Goal: Task Accomplishment & Management: Manage account settings

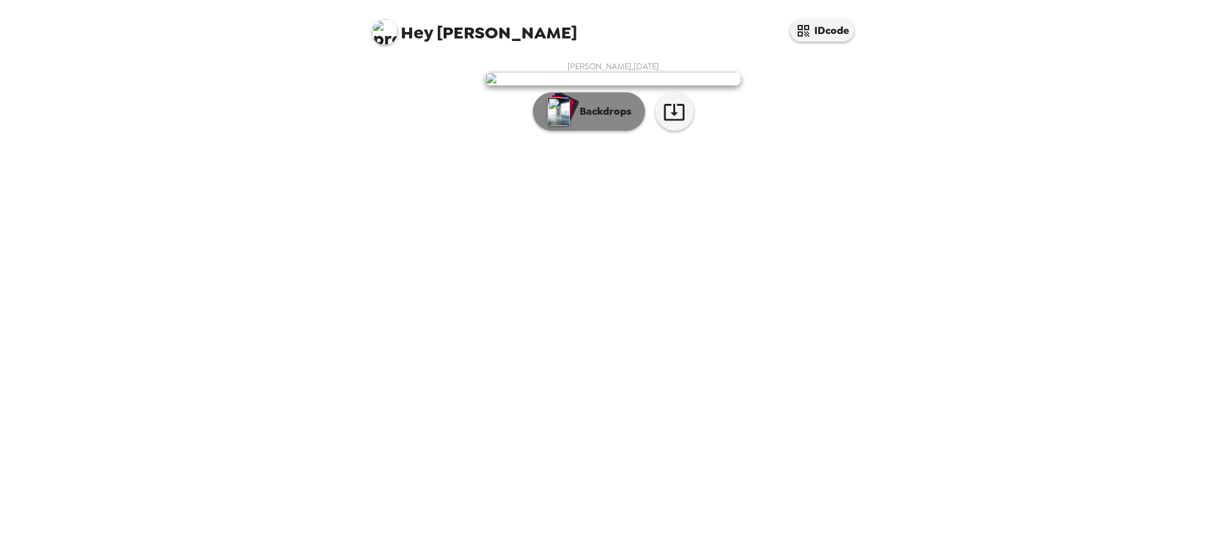
click at [614, 119] on p "Backdrops" at bounding box center [602, 111] width 58 height 15
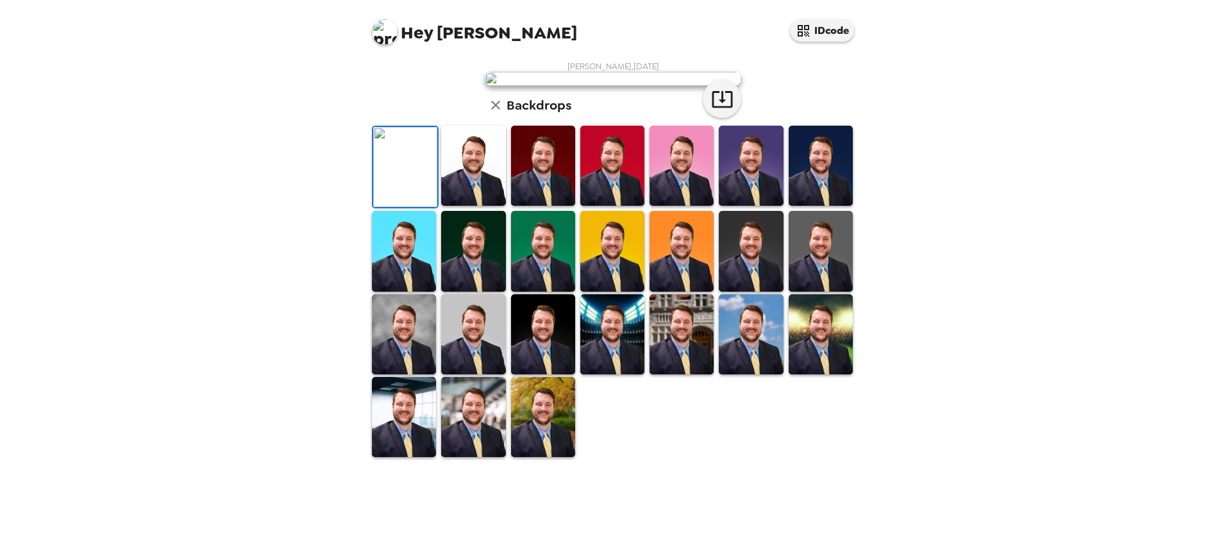
scroll to position [185, 0]
click at [537, 206] on img at bounding box center [543, 166] width 64 height 80
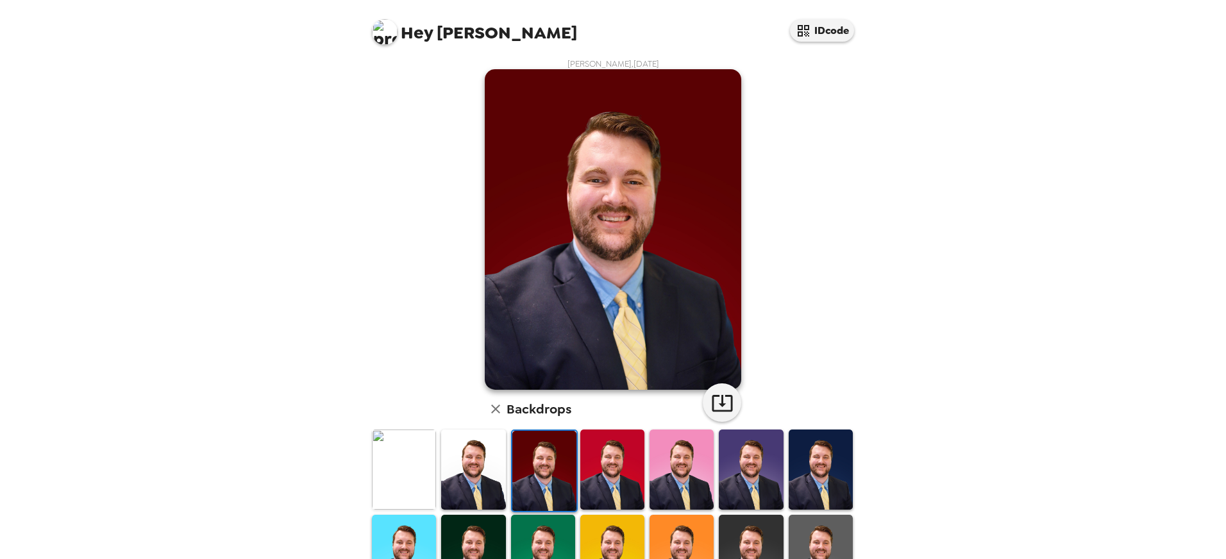
scroll to position [0, 0]
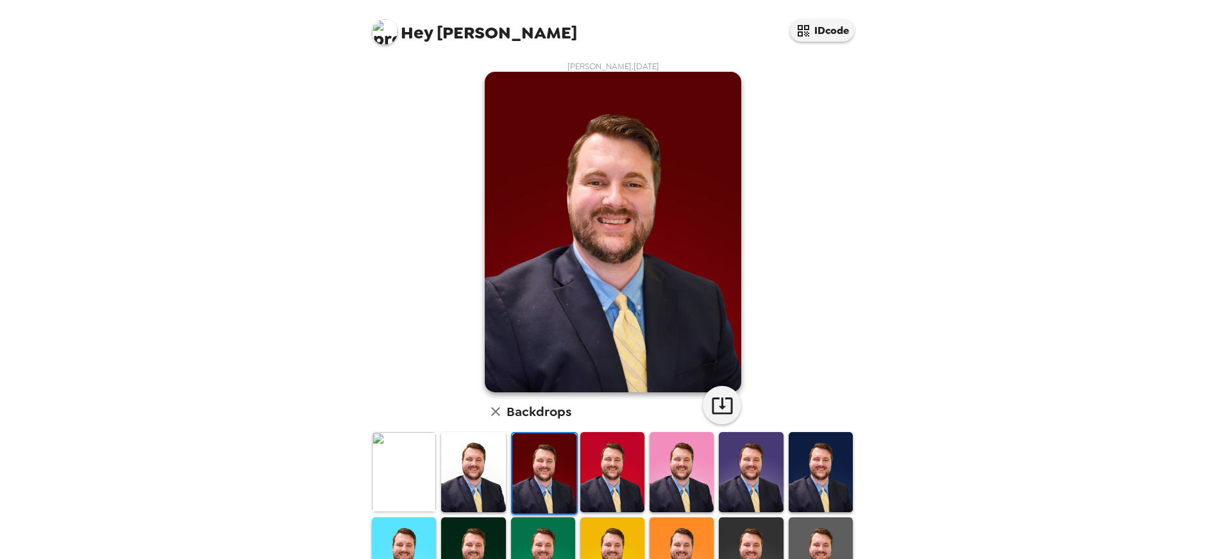
drag, startPoint x: 872, startPoint y: 240, endPoint x: 875, endPoint y: 283, distance: 43.0
click at [875, 283] on div "Hey William IDcode William Gregory , 09-24-2025 Backdrops" at bounding box center [613, 279] width 1226 height 559
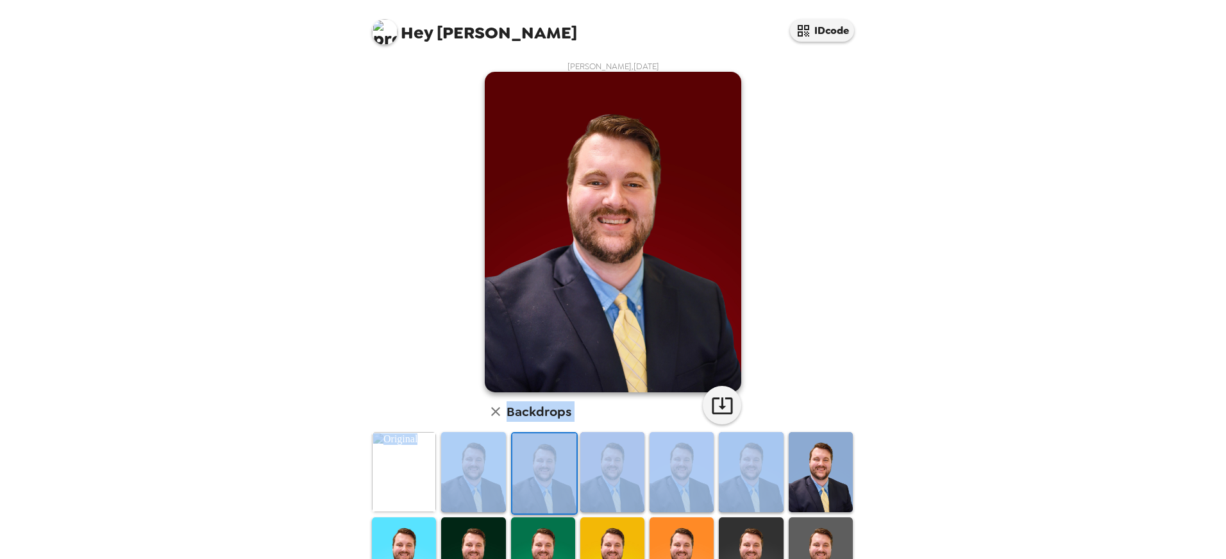
drag, startPoint x: 859, startPoint y: 287, endPoint x: 869, endPoint y: 322, distance: 35.9
click at [869, 322] on div "William Gregory , 09-24-2025 Backdrops" at bounding box center [613, 307] width 513 height 505
click at [958, 199] on div "Hey William IDcode William Gregory , 09-24-2025 Backdrops" at bounding box center [613, 279] width 1226 height 559
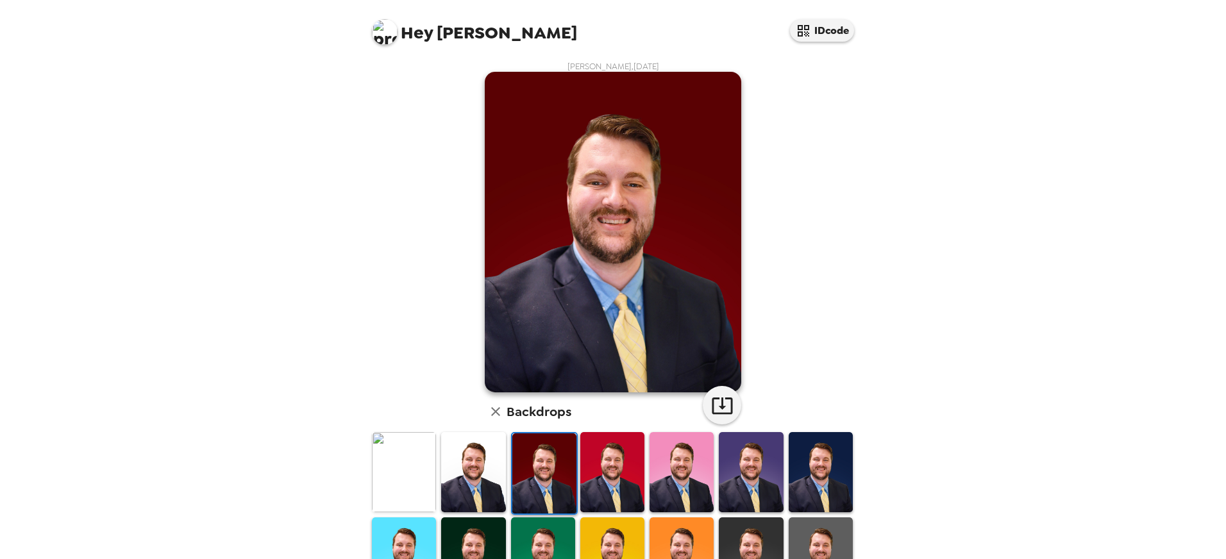
click at [617, 235] on img at bounding box center [613, 232] width 257 height 321
click at [972, 219] on div "Hey William IDcode William Gregory , 09-24-2025 Backdrops" at bounding box center [613, 279] width 1226 height 559
click at [494, 405] on icon "button" at bounding box center [495, 411] width 15 height 15
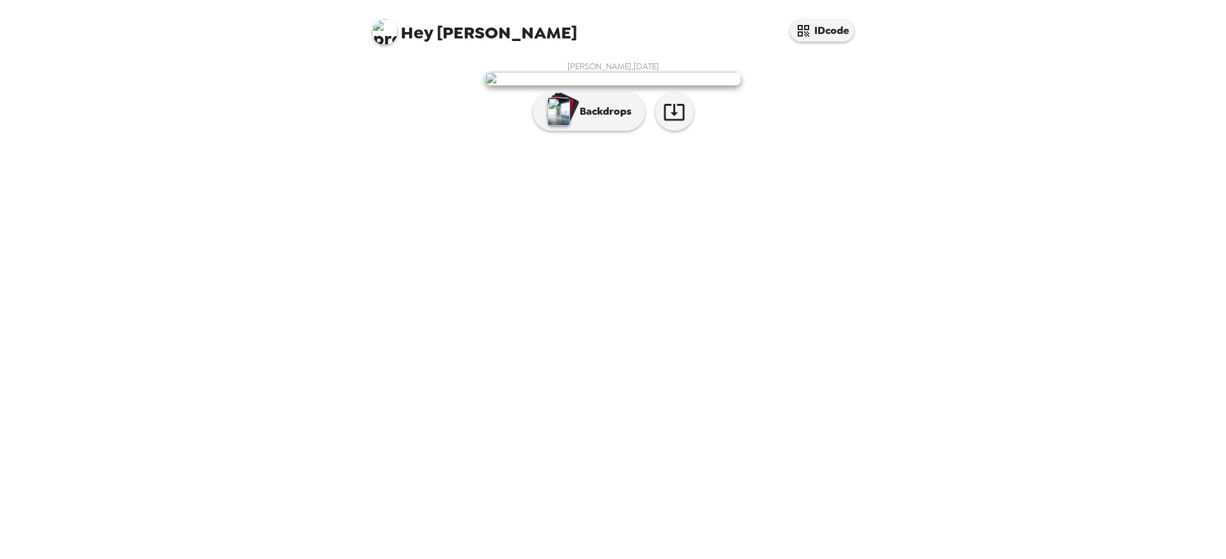
click at [598, 86] on img at bounding box center [613, 79] width 257 height 14
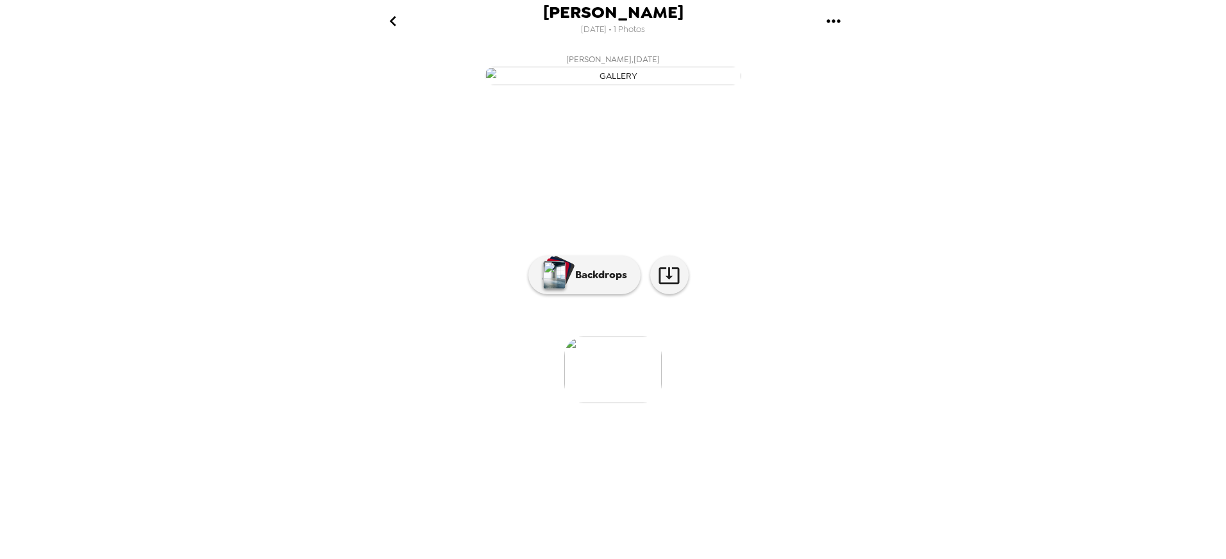
click at [1090, 339] on div "William Gregory 9/24/2025 • 1 Photos William Gregory , 09-24-2025 0 photos wait…" at bounding box center [613, 279] width 1226 height 559
click at [857, 403] on li at bounding box center [820, 370] width 97 height 67
drag, startPoint x: 775, startPoint y: 500, endPoint x: 888, endPoint y: 487, distance: 112.9
click at [887, 478] on div "William Gregory 9/24/2025 • 1 Photos William Gregory , 09-24-2025 0 photos wait…" at bounding box center [613, 279] width 1226 height 559
click at [623, 403] on img at bounding box center [612, 370] width 97 height 67
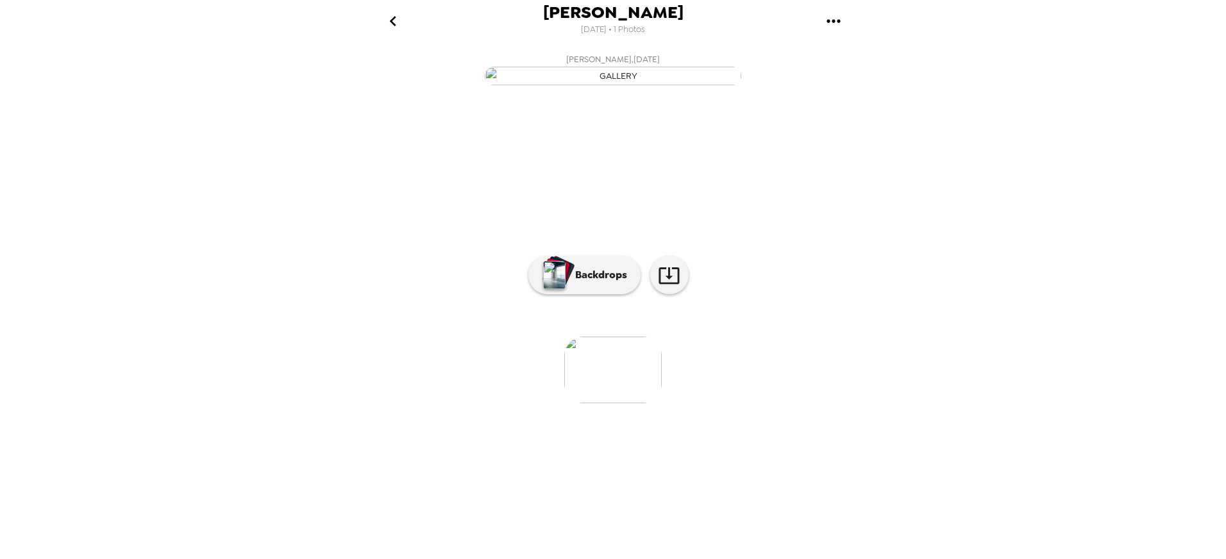
click at [709, 403] on li at bounding box center [716, 370] width 97 height 67
click at [661, 403] on li at bounding box center [612, 370] width 97 height 67
click at [656, 403] on img at bounding box center [612, 370] width 97 height 67
click at [386, 16] on icon "go back" at bounding box center [393, 21] width 21 height 21
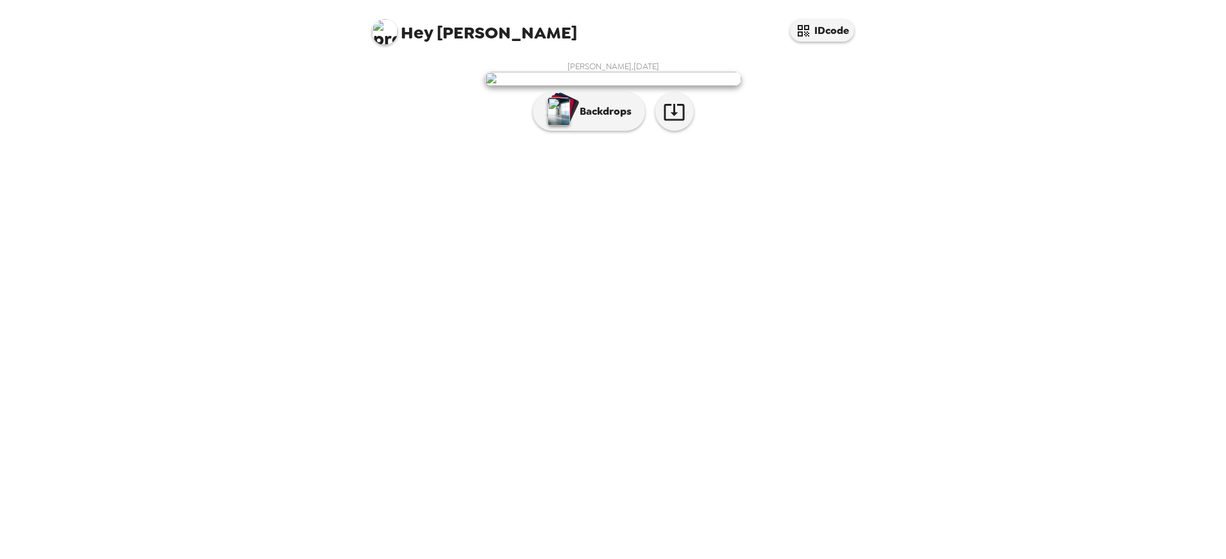
click at [426, 105] on div "William Gregory , 09-24-2025 Backdrops" at bounding box center [612, 99] width 487 height 76
click at [387, 29] on img at bounding box center [385, 32] width 26 height 26
click at [1001, 167] on div at bounding box center [613, 279] width 1226 height 559
click at [678, 123] on icon "button" at bounding box center [674, 112] width 22 height 22
click at [1066, 132] on div "Hey William IDcode William Gregory , 09-24-2025 Backdrops" at bounding box center [613, 279] width 1226 height 559
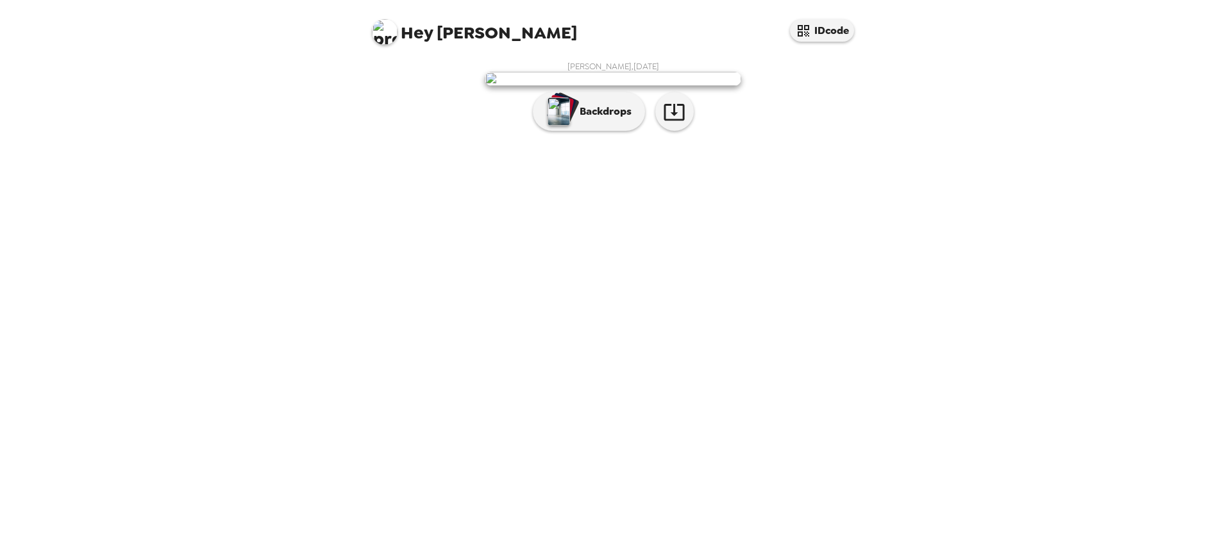
click at [378, 27] on img at bounding box center [385, 32] width 26 height 26
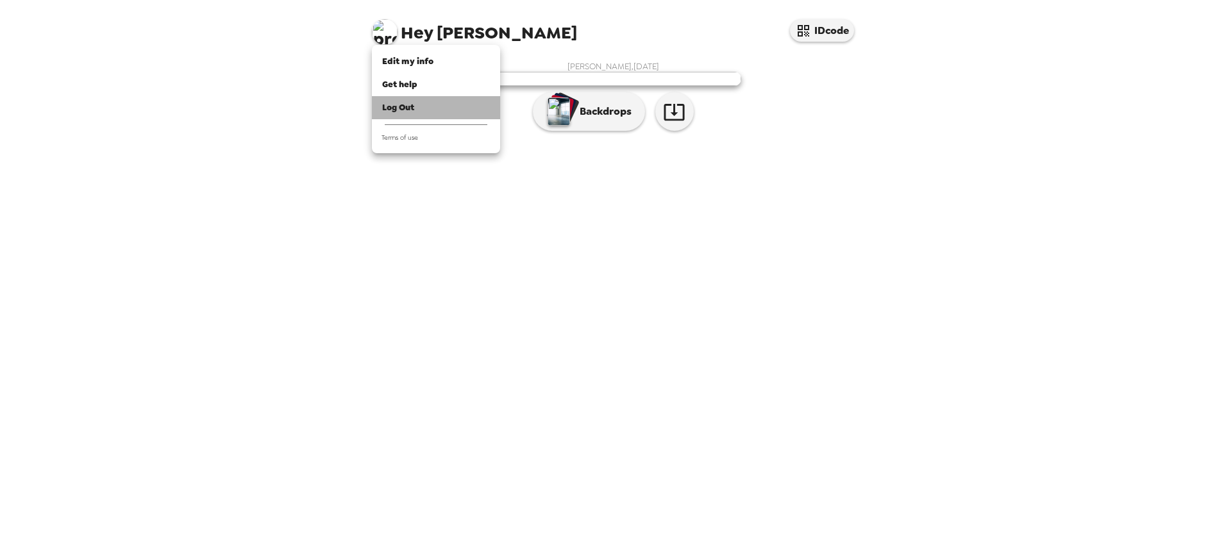
click at [408, 108] on span "Log Out" at bounding box center [398, 107] width 32 height 11
